Goal: Navigation & Orientation: Find specific page/section

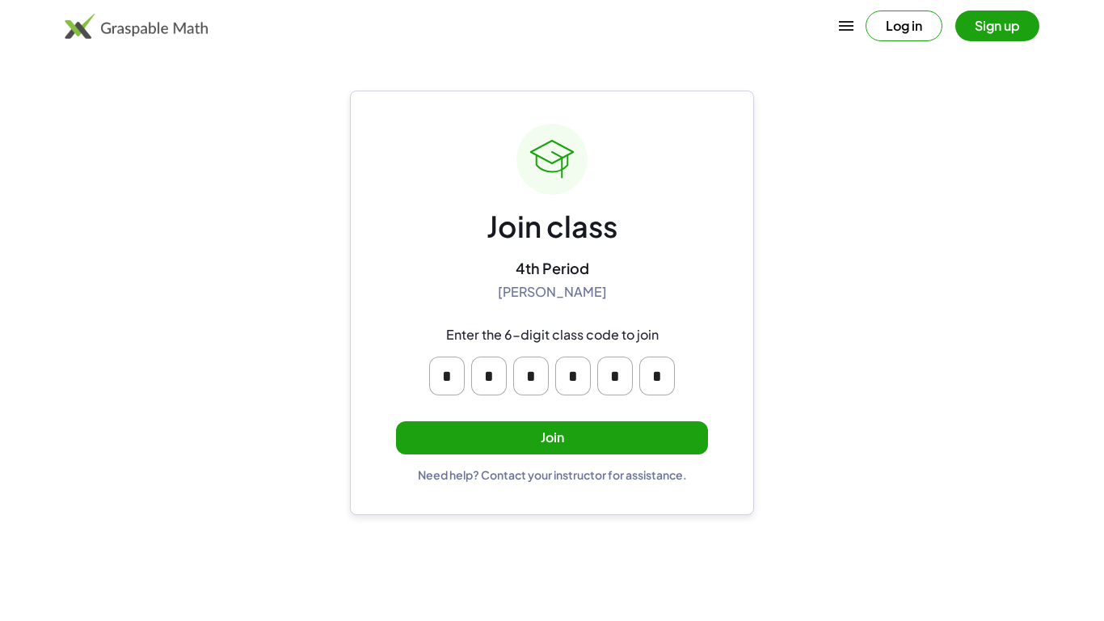
click at [573, 442] on button "Join" at bounding box center [552, 437] width 312 height 33
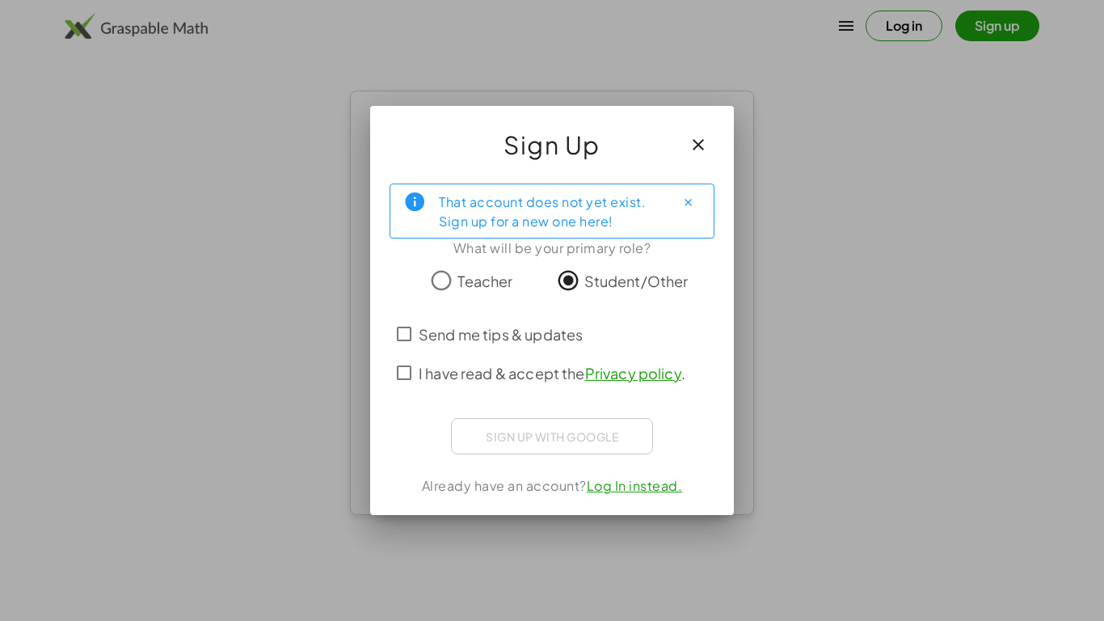
click at [552, 330] on span "Send me tips & updates" at bounding box center [501, 334] width 164 height 22
click at [528, 377] on span "I have read & accept the Privacy policy ." at bounding box center [552, 373] width 267 height 22
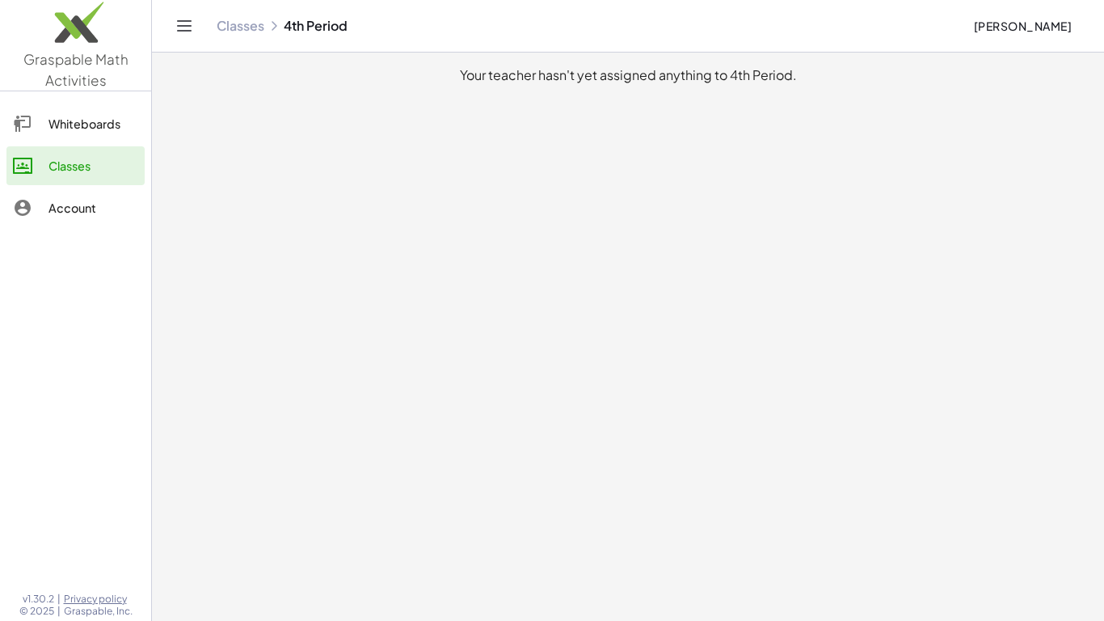
click at [93, 201] on div "Account" at bounding box center [94, 207] width 90 height 19
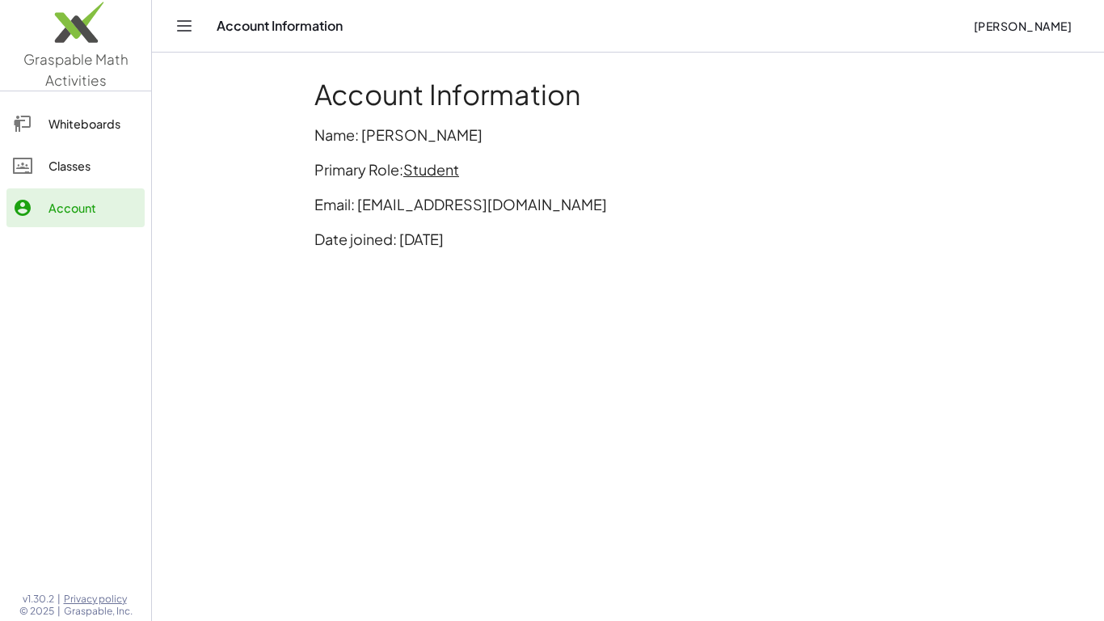
click at [76, 133] on div "Whiteboards" at bounding box center [94, 123] width 90 height 19
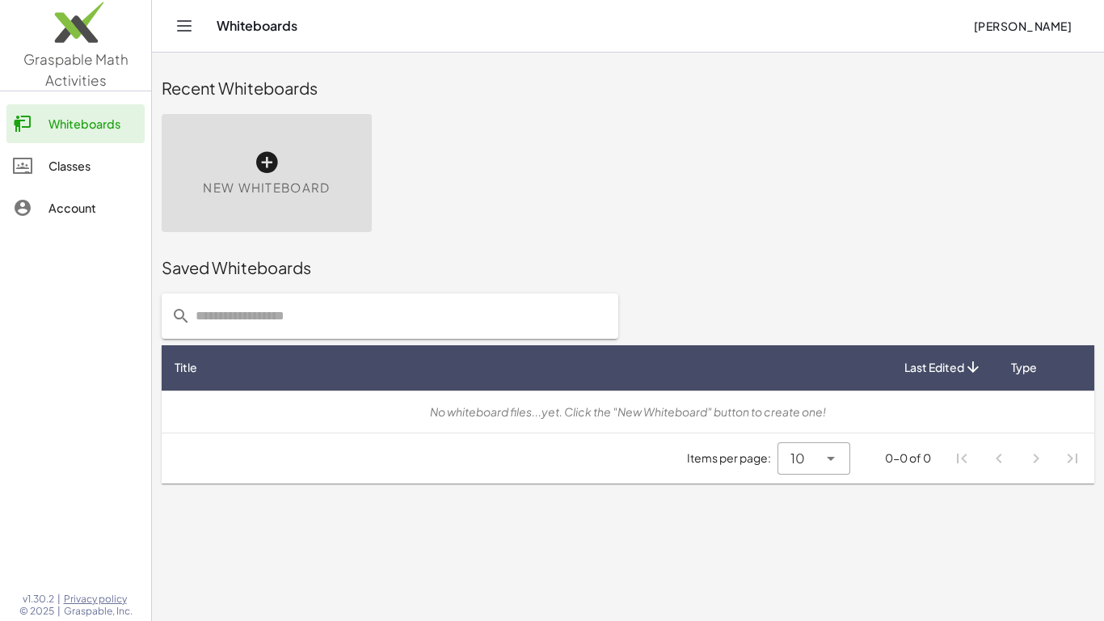
click at [125, 393] on div at bounding box center [75, 408] width 151 height 343
click at [85, 178] on link "Classes" at bounding box center [75, 165] width 138 height 39
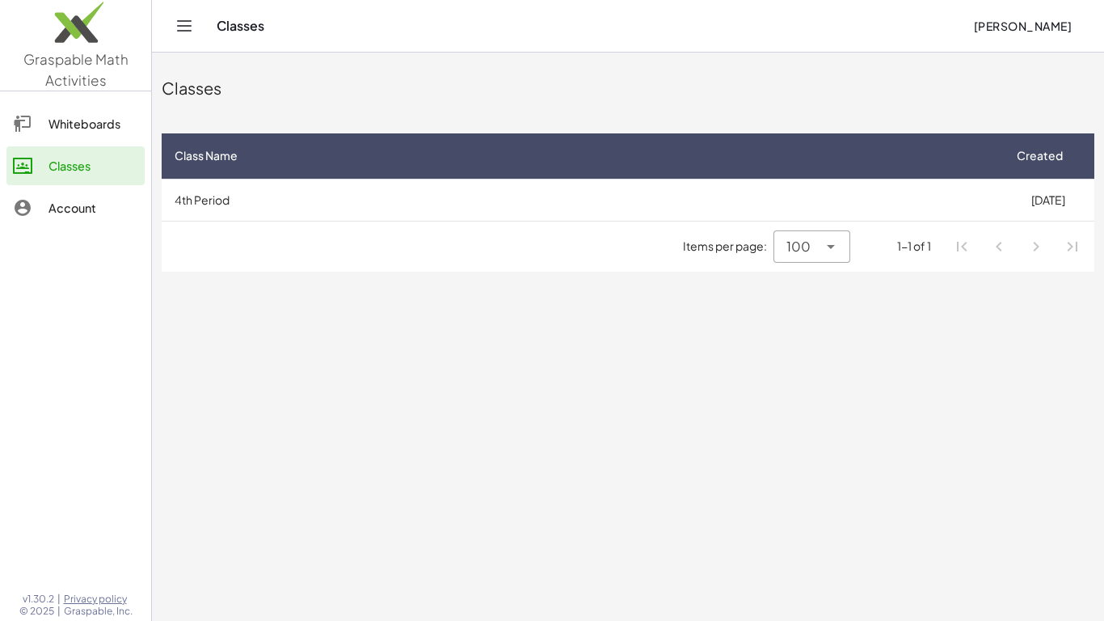
click at [55, 130] on div "Whiteboards" at bounding box center [94, 123] width 90 height 19
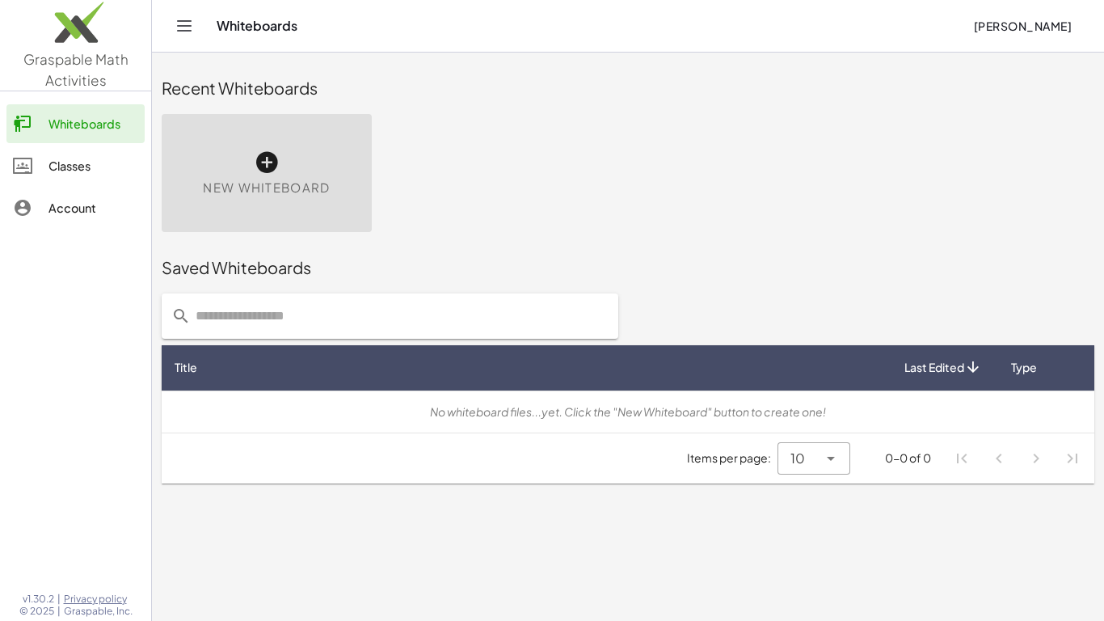
click at [64, 165] on div "Classes" at bounding box center [94, 165] width 90 height 19
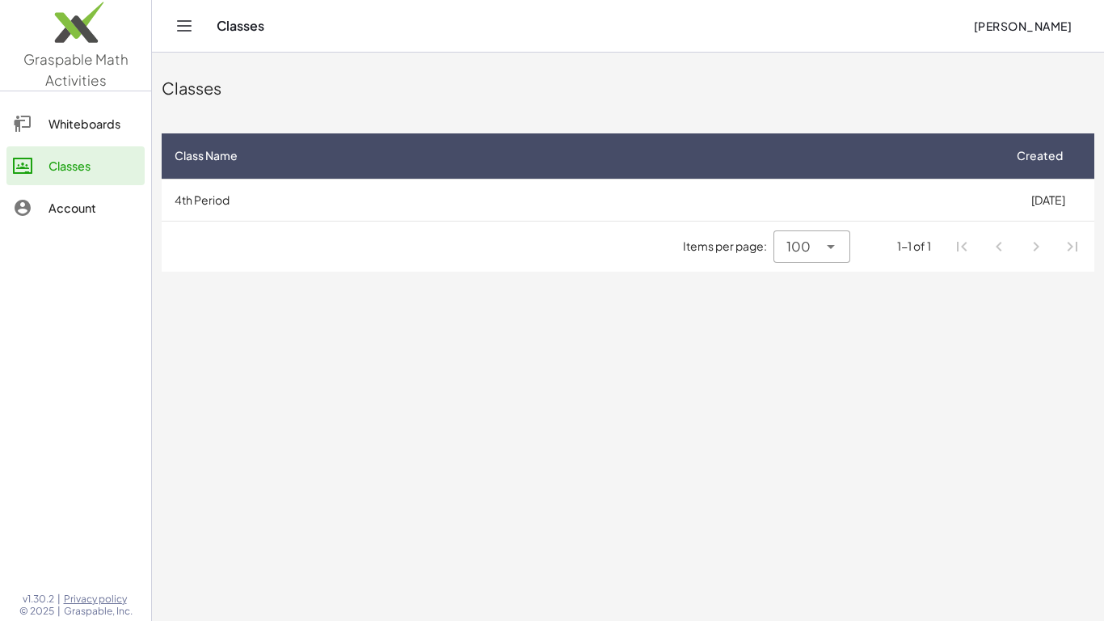
click at [61, 133] on link "Whiteboards" at bounding box center [75, 123] width 138 height 39
